Goal: Task Accomplishment & Management: Manage account settings

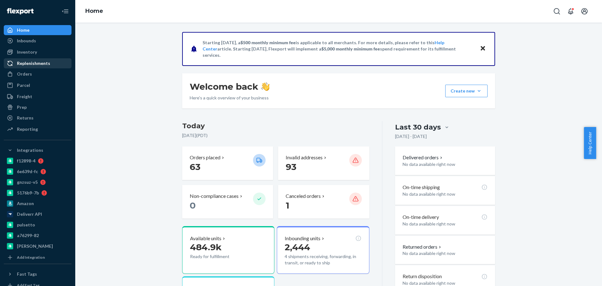
drag, startPoint x: 31, startPoint y: 74, endPoint x: 32, endPoint y: 62, distance: 12.0
click at [31, 74] on div "Orders" at bounding box center [37, 74] width 66 height 9
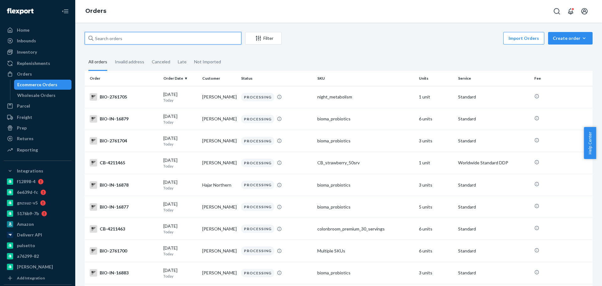
click at [150, 36] on input "text" at bounding box center [163, 38] width 157 height 13
paste input "2748287"
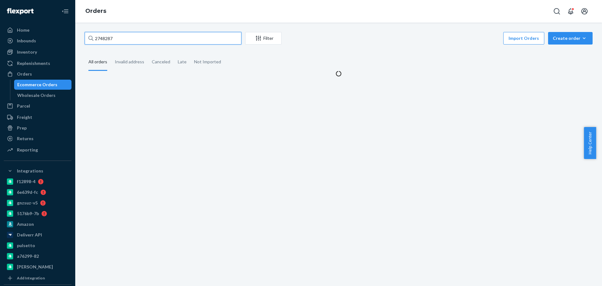
type input "2748287"
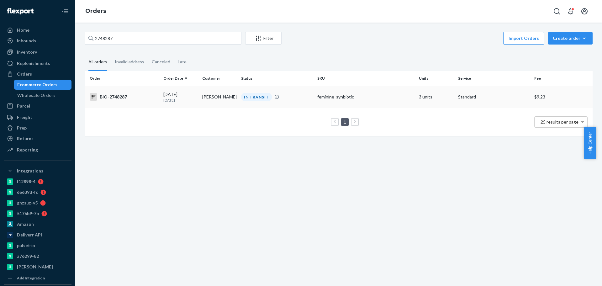
click at [128, 95] on div "BIO-2748287" at bounding box center [124, 97] width 69 height 8
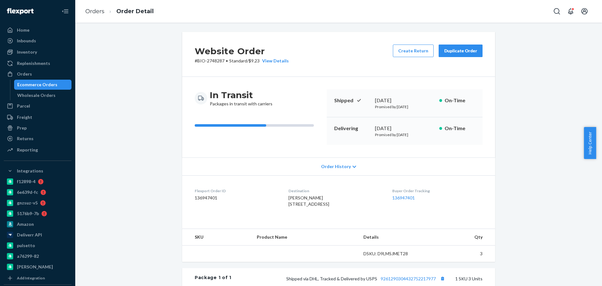
click at [211, 60] on p "# BIO-2748287 • Standard / $9.23 View Details" at bounding box center [242, 61] width 94 height 6
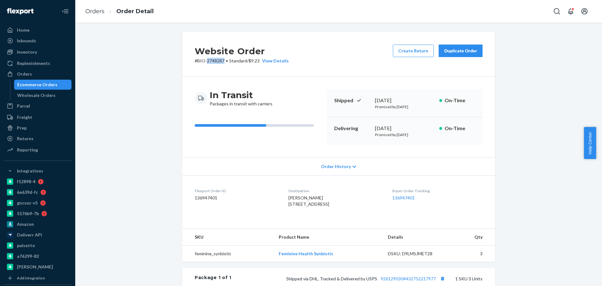
click at [211, 60] on p "# BIO-2748287 • Standard / $9.23 View Details" at bounding box center [242, 61] width 94 height 6
copy p "2748287"
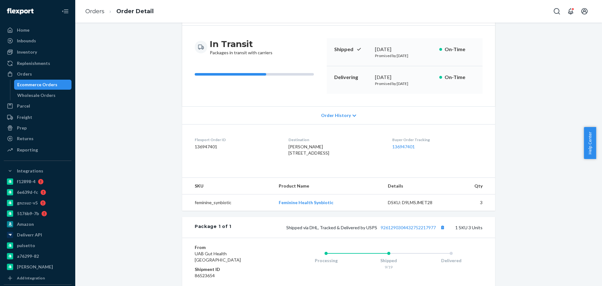
scroll to position [78, 0]
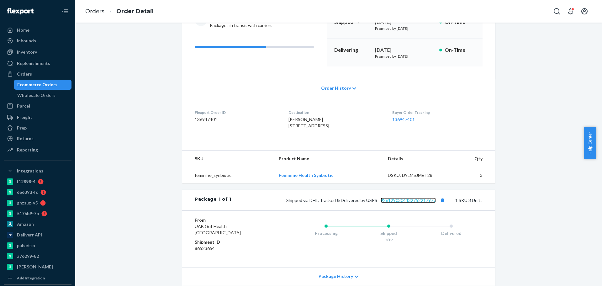
click at [385, 203] on link "9261290304432752217977" at bounding box center [408, 200] width 55 height 5
click at [41, 74] on div "Orders" at bounding box center [37, 74] width 66 height 9
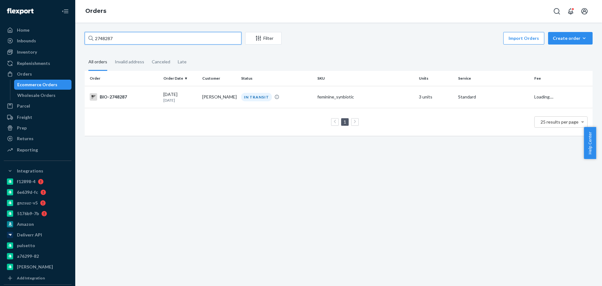
click at [134, 38] on input "2748287" at bounding box center [163, 38] width 157 height 13
paste input "54489"
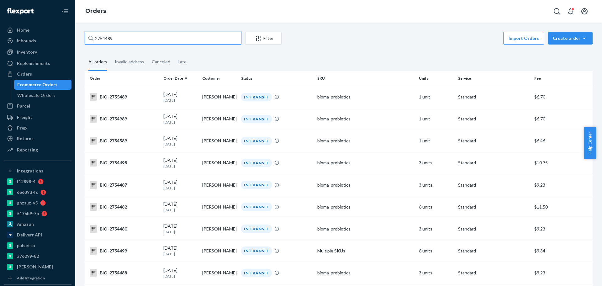
click at [132, 35] on input "2754489" at bounding box center [163, 38] width 157 height 13
paste input "0837"
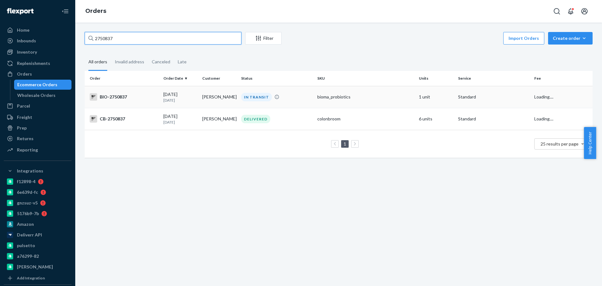
type input "2750837"
click at [131, 94] on div "BIO-2750837" at bounding box center [124, 97] width 69 height 8
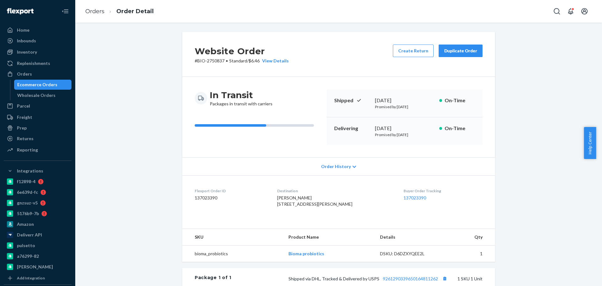
click at [212, 61] on p "# BIO-2750837 • Standard / $6.46 View Details" at bounding box center [242, 61] width 94 height 6
copy p "2750837"
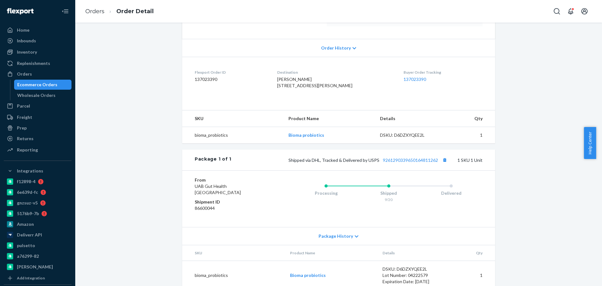
scroll to position [142, 0]
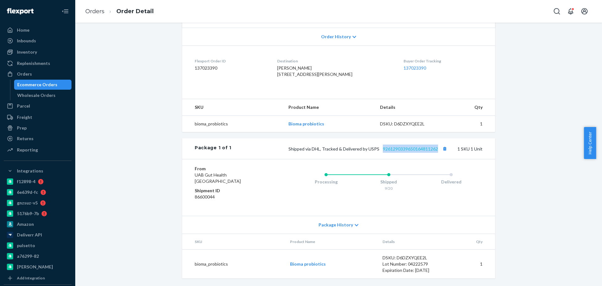
drag, startPoint x: 437, startPoint y: 150, endPoint x: 380, endPoint y: 149, distance: 56.8
click at [380, 149] on span "Shipped via DHL, Tracked & Delivered by USPS 9261290339650164811262" at bounding box center [369, 148] width 160 height 5
copy link "9261290339650164811262"
click at [398, 149] on link "9261290339650164811262" at bounding box center [410, 148] width 55 height 5
drag, startPoint x: 298, startPoint y: 75, endPoint x: 281, endPoint y: 58, distance: 24.2
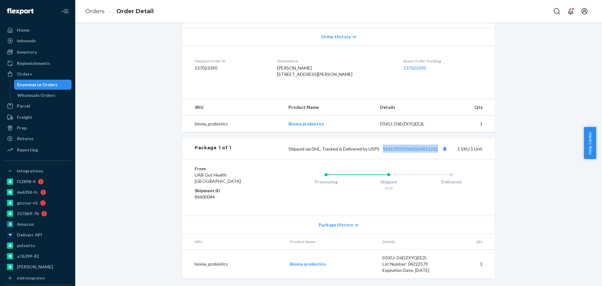
click at [281, 58] on dl "Flexport Order ID 137023390 Destination Lourdes Ergas 40358 Corte Alondra Indio…" at bounding box center [338, 68] width 313 height 47
click at [294, 69] on span "Lourdes Ergas 40358 Corte Alondra Indio, CA 92203-7422 US" at bounding box center [314, 71] width 75 height 12
drag, startPoint x: 294, startPoint y: 74, endPoint x: 286, endPoint y: 62, distance: 13.8
click at [286, 65] on div "Lourdes Ergas 40358 Corte Alondra Indio, CA 92203-7422 US" at bounding box center [335, 71] width 117 height 13
copy span "40358 Corte Alondra Indio, CA 92203-7422 US"
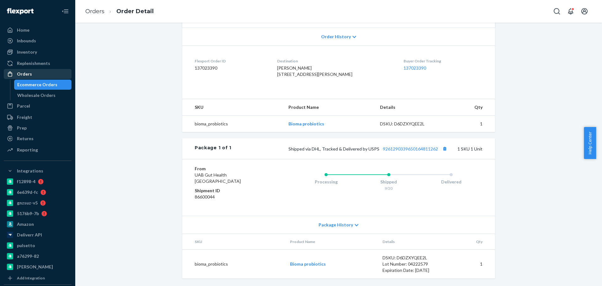
drag, startPoint x: 40, startPoint y: 72, endPoint x: 49, endPoint y: 69, distance: 9.3
click at [40, 72] on div "Orders" at bounding box center [37, 74] width 66 height 9
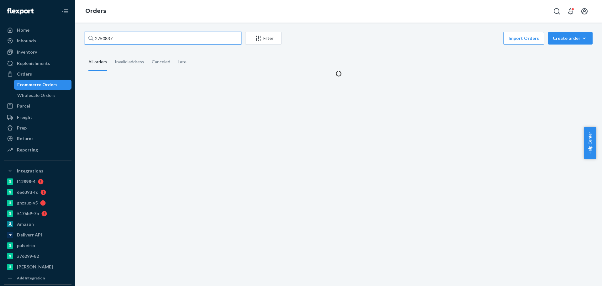
click at [142, 40] on input "2750837" at bounding box center [163, 38] width 157 height 13
paste input "38475"
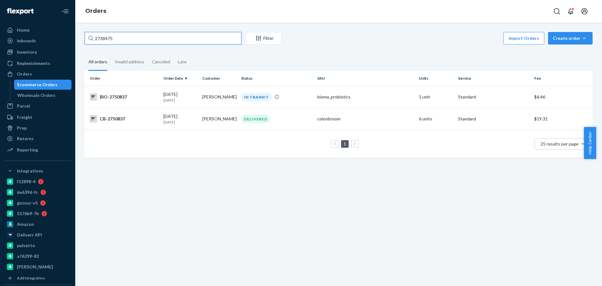
paste input "52926"
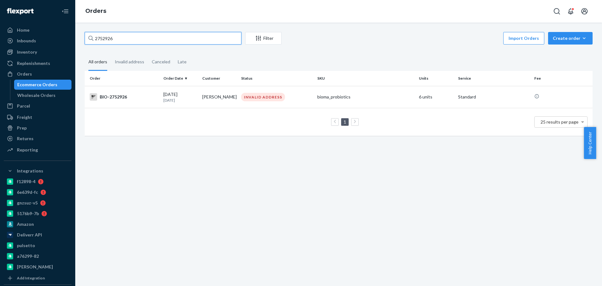
type input "2752926"
click at [136, 98] on div "BIO-2752926" at bounding box center [124, 97] width 69 height 8
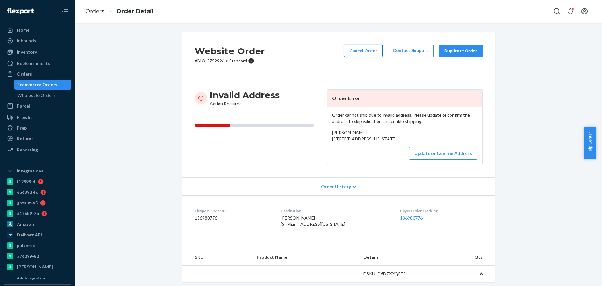
click at [363, 50] on button "Cancel Order" at bounding box center [363, 51] width 39 height 13
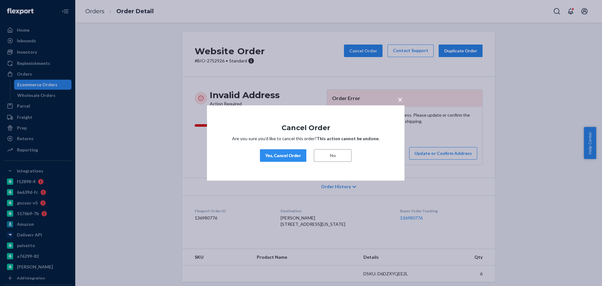
click at [294, 153] on div "Yes, Cancel Order" at bounding box center [283, 155] width 36 height 6
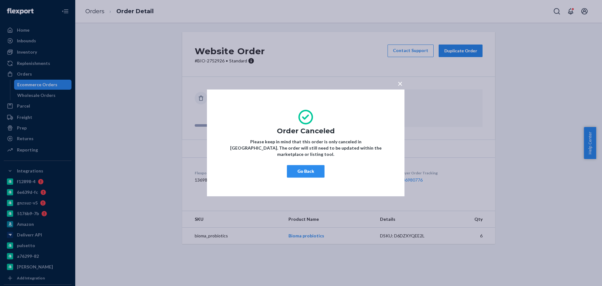
click at [309, 170] on button "Go Back" at bounding box center [306, 171] width 38 height 13
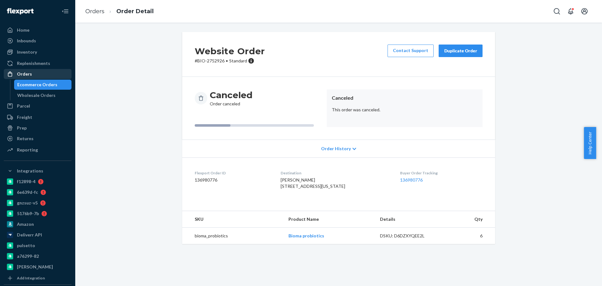
click at [38, 75] on div "Orders" at bounding box center [37, 74] width 66 height 9
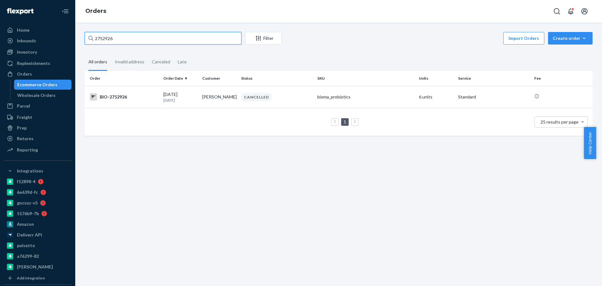
click at [136, 36] on input "2752926" at bounding box center [163, 38] width 157 height 13
paste input "618264"
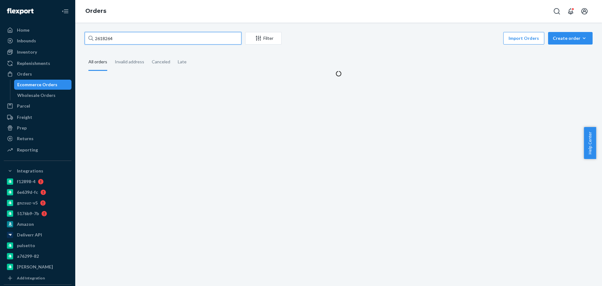
type input "2618264"
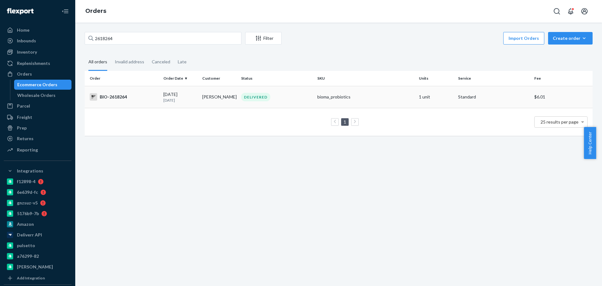
click at [116, 100] on div "BIO-2618264" at bounding box center [124, 97] width 69 height 8
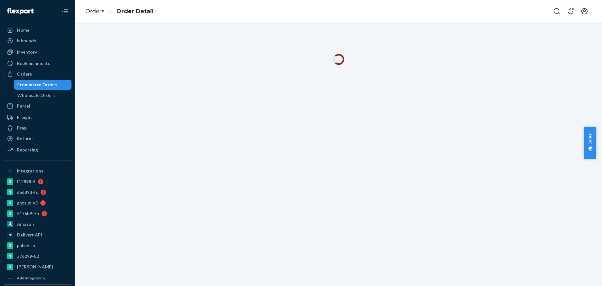
click at [257, 8] on div "Orders Order Detail" at bounding box center [338, 11] width 527 height 23
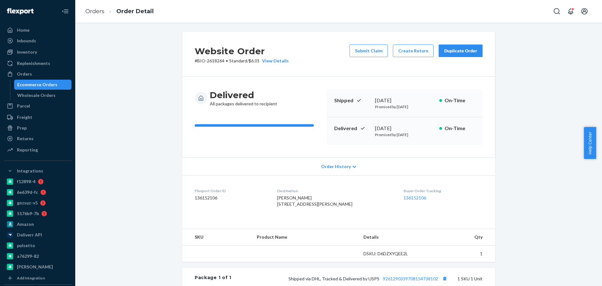
click at [306, 34] on div "Website Order # BIO-2618264 • Standard / $6.01 View Details Submit Claim Create…" at bounding box center [338, 54] width 313 height 45
click at [317, 50] on div "Website Order # BIO-2618264 • Standard / $6.01 View Details Submit Claim Create…" at bounding box center [338, 54] width 313 height 45
click at [422, 53] on button "Create Return" at bounding box center [413, 51] width 41 height 13
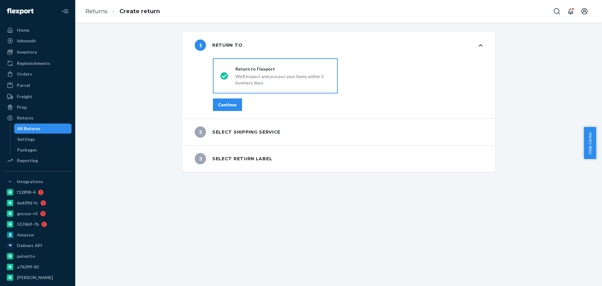
click at [233, 101] on button "Continue" at bounding box center [227, 104] width 29 height 13
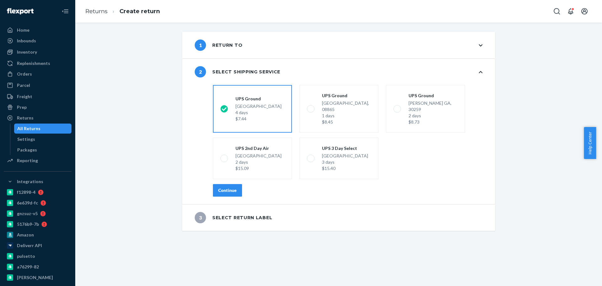
click at [220, 187] on div "Continue" at bounding box center [227, 190] width 19 height 6
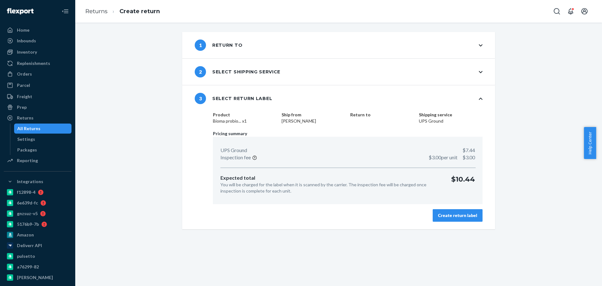
click at [444, 210] on button "Create return label" at bounding box center [458, 215] width 50 height 13
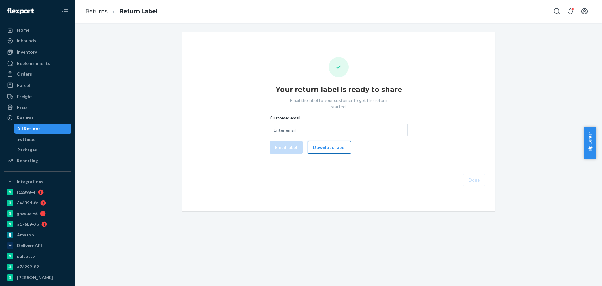
click at [336, 143] on button "Download label" at bounding box center [329, 147] width 43 height 13
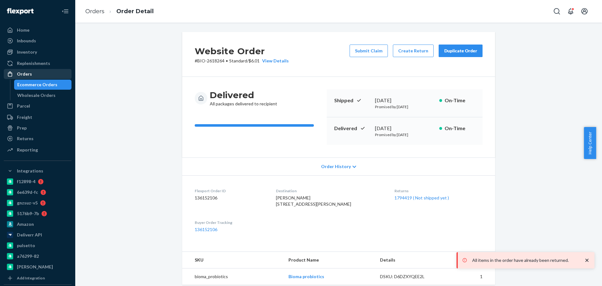
click at [34, 76] on div "Orders" at bounding box center [37, 74] width 66 height 9
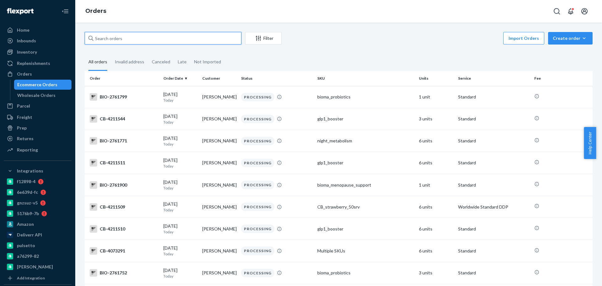
click at [123, 44] on input "text" at bounding box center [163, 38] width 157 height 13
paste input "273377"
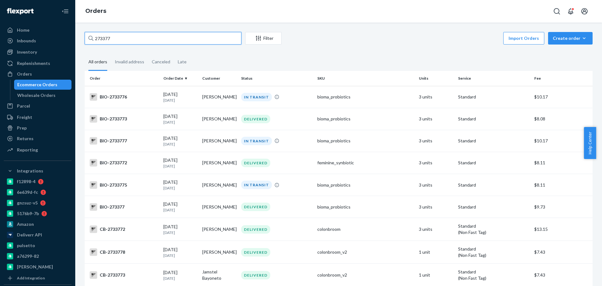
drag, startPoint x: 103, startPoint y: 38, endPoint x: 123, endPoint y: 47, distance: 22.0
click at [103, 39] on input "273377" at bounding box center [163, 38] width 157 height 13
click at [122, 35] on input "273377" at bounding box center [163, 38] width 157 height 13
type input "273377"
click at [41, 70] on div "Orders" at bounding box center [37, 74] width 66 height 9
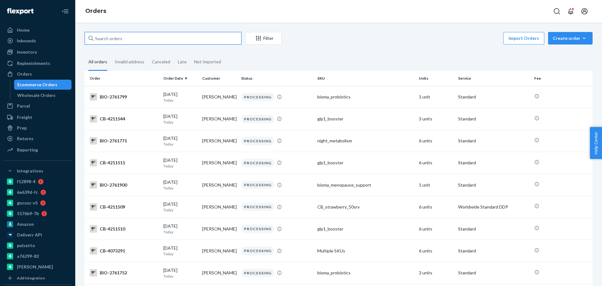
click at [149, 37] on input "text" at bounding box center [163, 38] width 157 height 13
paste input "2733773"
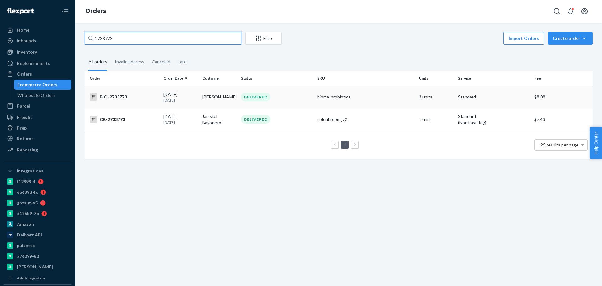
type input "2733773"
click at [135, 99] on div "BIO-2733773" at bounding box center [124, 97] width 69 height 8
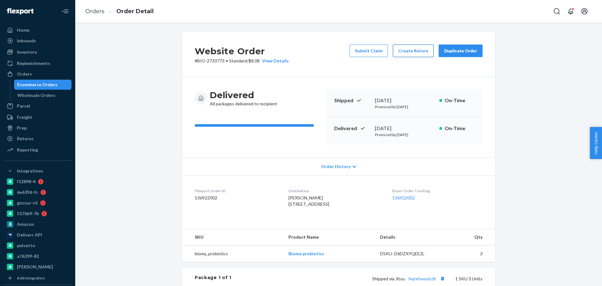
click at [407, 50] on button "Create Return" at bounding box center [413, 51] width 41 height 13
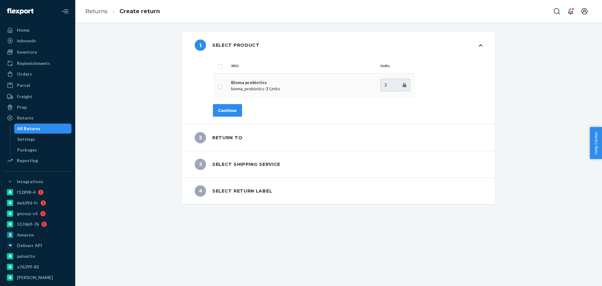
click at [216, 89] on td at bounding box center [221, 85] width 16 height 24
click at [218, 85] on input "checkbox" at bounding box center [220, 85] width 5 height 7
checkbox input "true"
click at [223, 108] on div "Continue" at bounding box center [227, 110] width 19 height 6
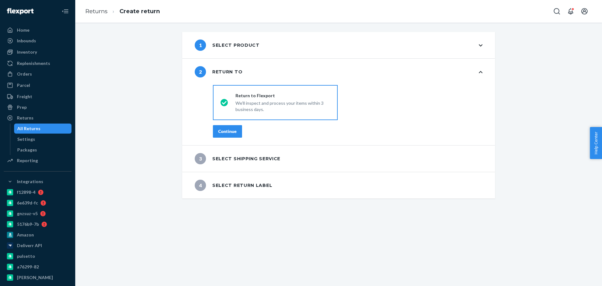
click at [225, 139] on div "destinationsRadioGroup Return to Flexport We'll inspect and process your items …" at bounding box center [347, 113] width 295 height 63
click at [225, 135] on button "Continue" at bounding box center [227, 131] width 29 height 13
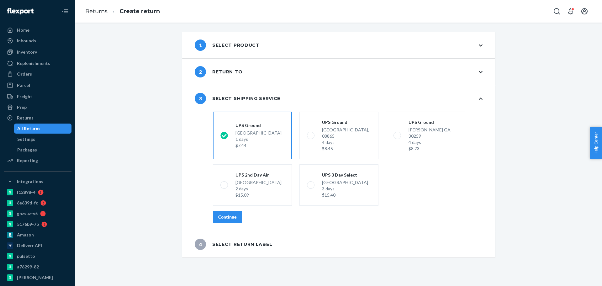
click at [228, 214] on div "Continue" at bounding box center [227, 217] width 19 height 6
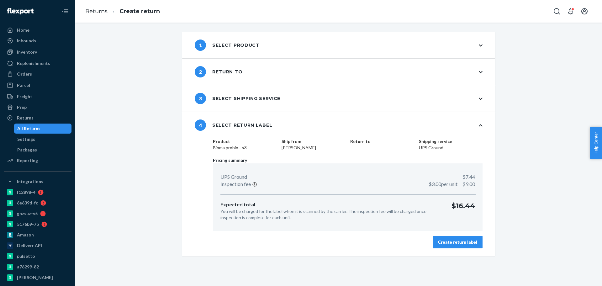
click at [439, 243] on div "Create return label" at bounding box center [457, 242] width 39 height 6
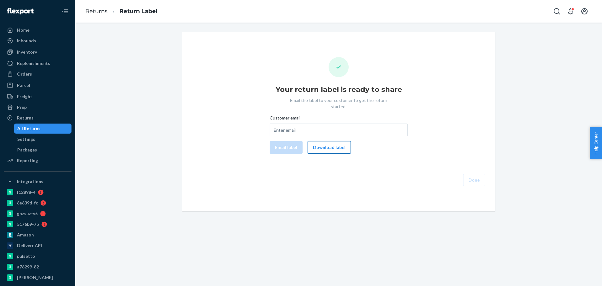
click at [330, 141] on button "Download label" at bounding box center [329, 147] width 43 height 13
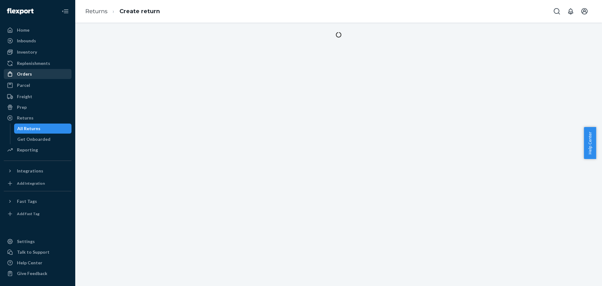
click at [33, 74] on div "Orders" at bounding box center [37, 74] width 66 height 9
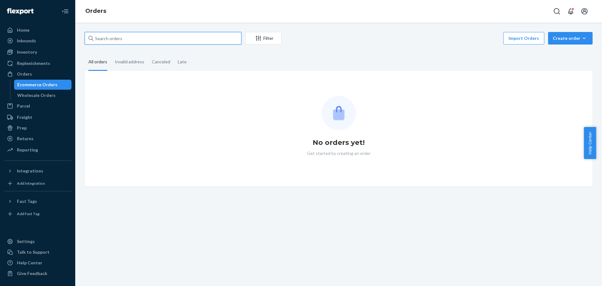
click at [150, 37] on input "text" at bounding box center [163, 38] width 157 height 13
paste input "2647477"
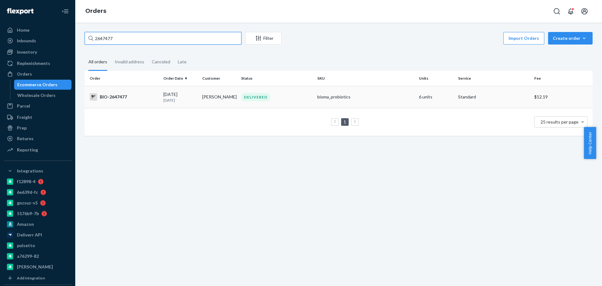
type input "2647477"
click at [142, 96] on div "BIO-2647477" at bounding box center [124, 97] width 69 height 8
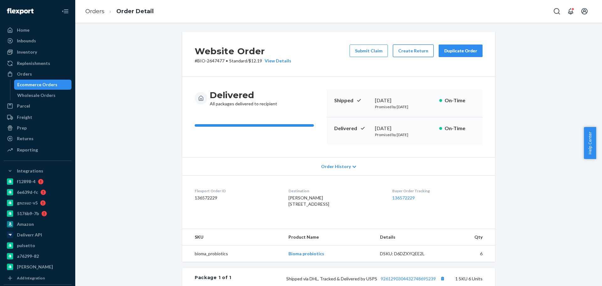
click at [403, 50] on button "Create Return" at bounding box center [413, 51] width 41 height 13
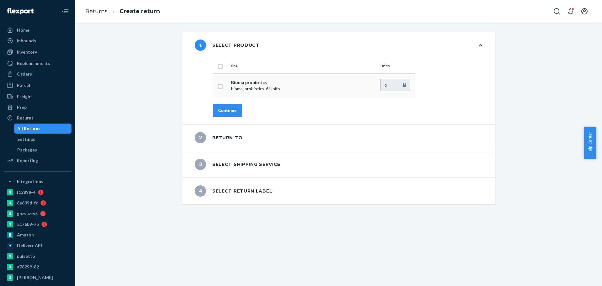
click at [219, 85] on input "checkbox" at bounding box center [220, 85] width 5 height 7
checkbox input "true"
click at [224, 111] on div "Continue" at bounding box center [227, 110] width 19 height 6
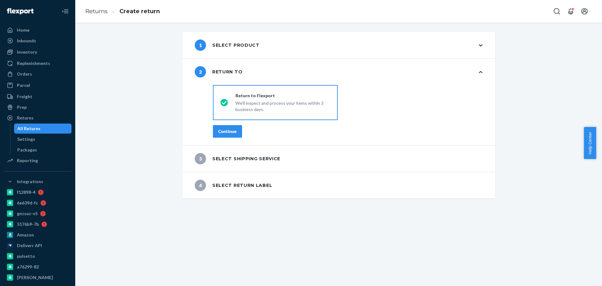
click at [230, 134] on div "Continue" at bounding box center [227, 131] width 19 height 6
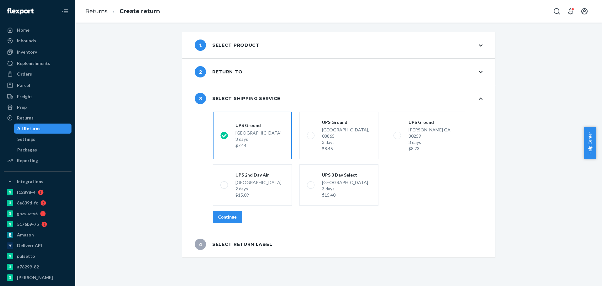
click at [225, 214] on div "Continue" at bounding box center [227, 217] width 19 height 6
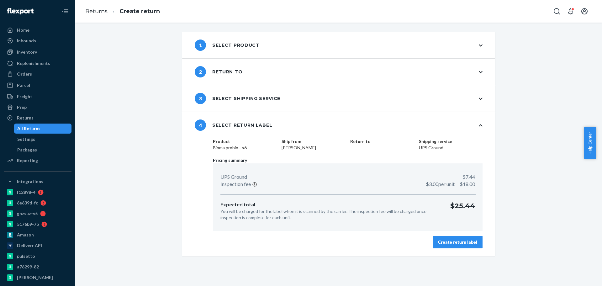
click at [445, 244] on div "Create return label" at bounding box center [457, 242] width 39 height 6
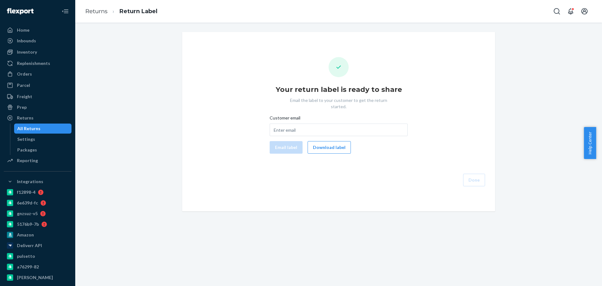
click at [248, 161] on div "Your return label is ready to share Email the label to your customer to get the…" at bounding box center [338, 121] width 303 height 129
click at [334, 144] on button "Download label" at bounding box center [329, 147] width 43 height 13
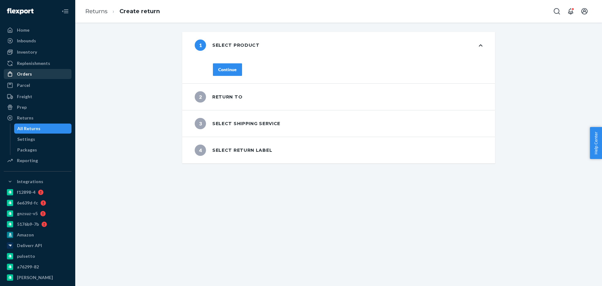
click at [33, 74] on div "Orders" at bounding box center [37, 74] width 66 height 9
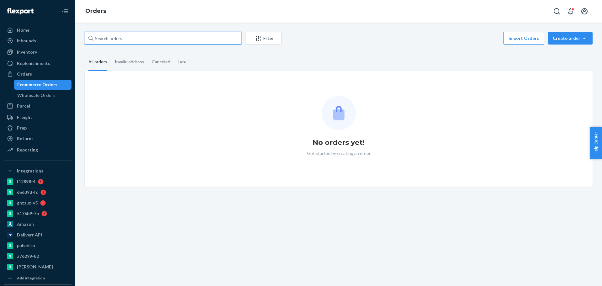
click at [131, 36] on input "text" at bounding box center [163, 38] width 157 height 13
paste input "2753041"
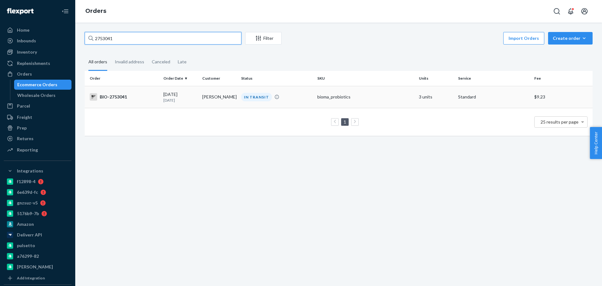
type input "2753041"
click at [134, 95] on div "BIO-2753041" at bounding box center [124, 97] width 69 height 8
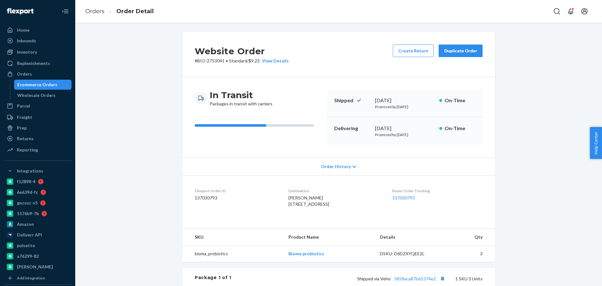
scroll to position [142, 0]
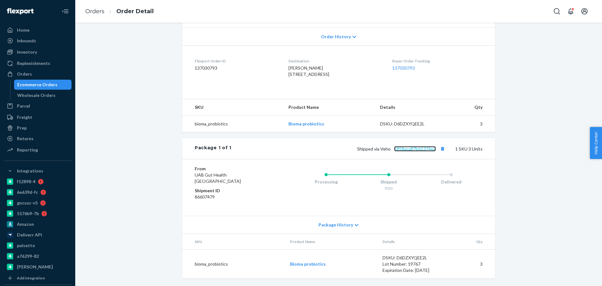
click at [432, 149] on link "5858aca87b61374e2" at bounding box center [415, 148] width 42 height 5
